Goal: Information Seeking & Learning: Learn about a topic

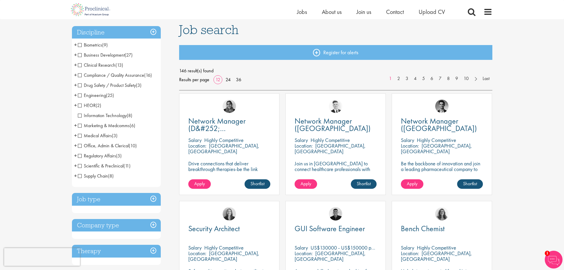
scroll to position [30, 0]
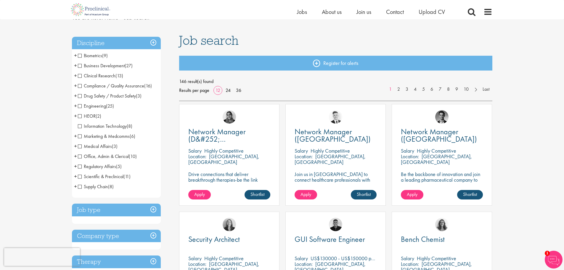
click at [81, 105] on span "Engineering" at bounding box center [92, 106] width 28 height 6
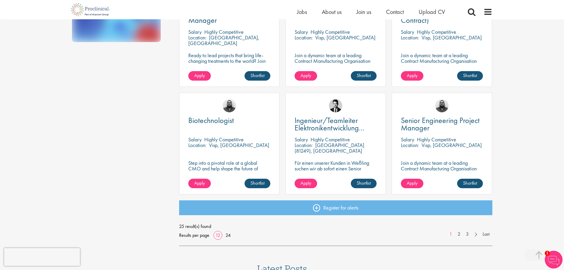
scroll to position [414, 0]
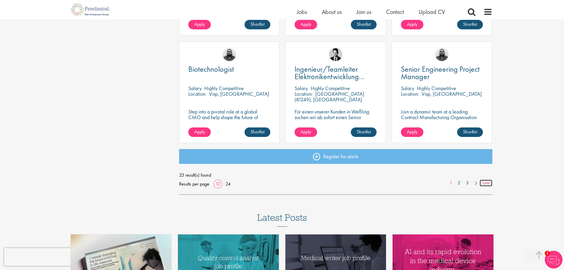
click at [484, 183] on link "Last" at bounding box center [485, 182] width 13 height 7
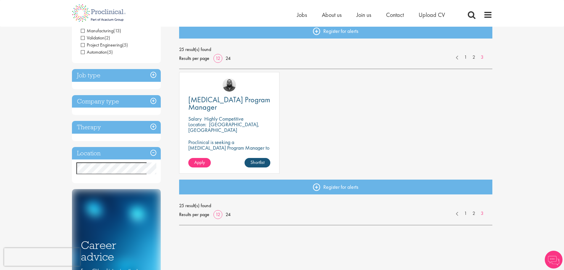
scroll to position [118, 0]
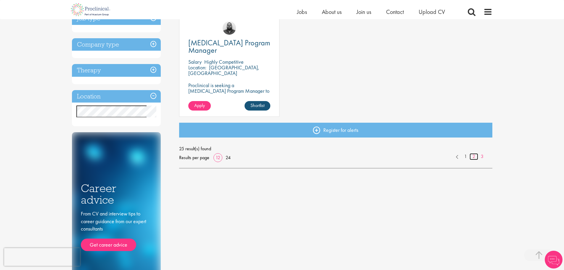
click at [474, 156] on link "2" at bounding box center [473, 156] width 9 height 7
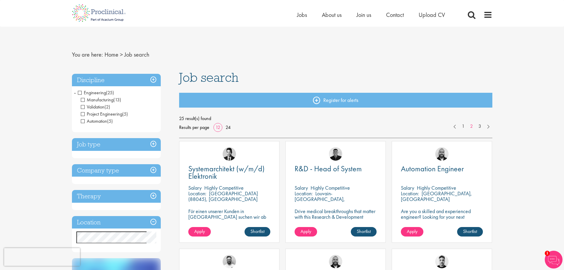
click at [79, 93] on span "Engineering" at bounding box center [92, 92] width 28 height 6
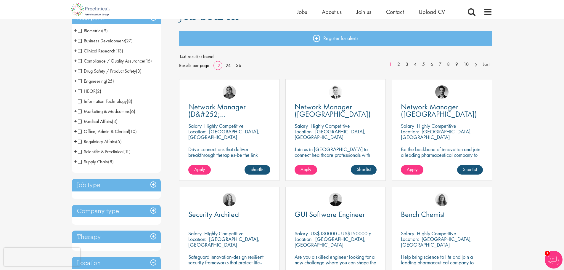
scroll to position [118, 0]
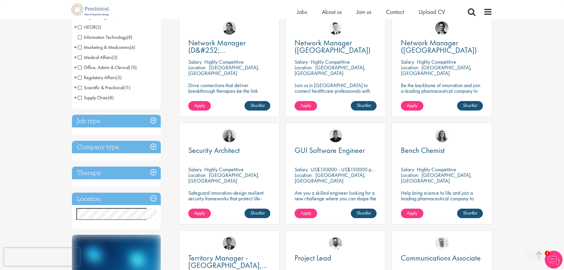
click at [152, 120] on h3 "Job type" at bounding box center [116, 121] width 89 height 13
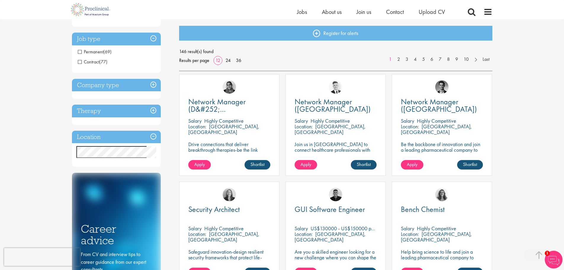
scroll to position [0, 0]
